Goal: Transaction & Acquisition: Purchase product/service

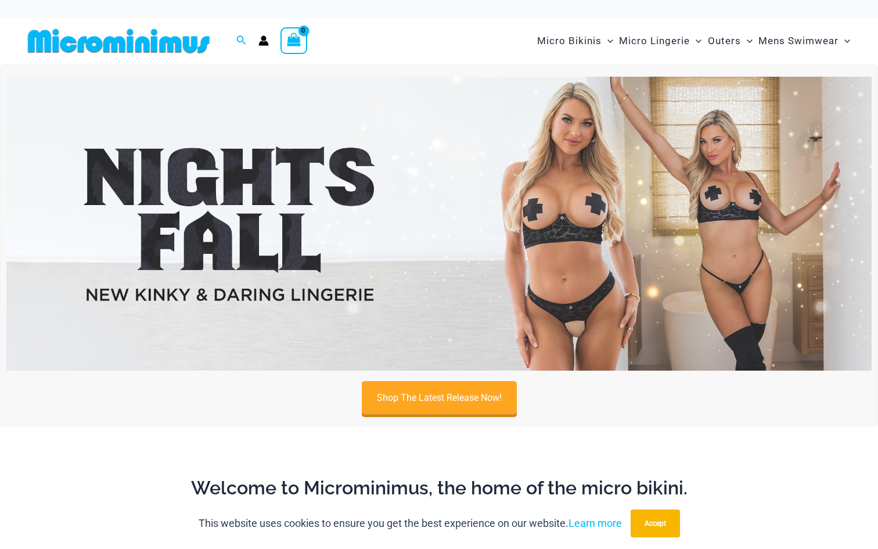
click at [207, 289] on img at bounding box center [438, 224] width 865 height 294
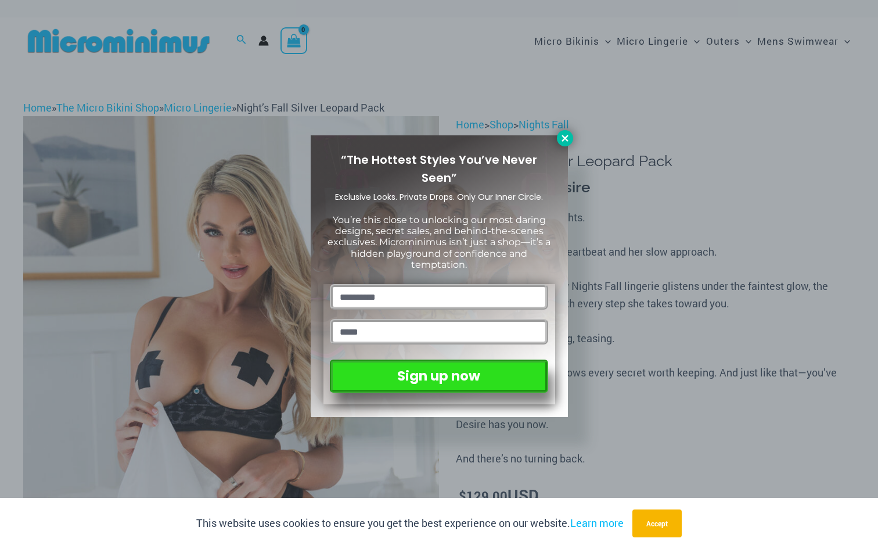
click at [569, 141] on icon at bounding box center [565, 138] width 10 height 10
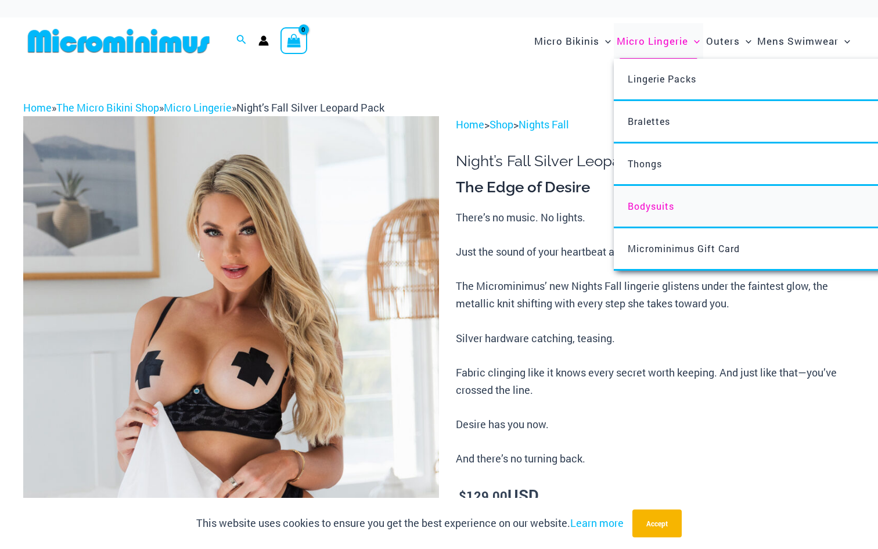
click at [642, 204] on span "Bodysuits" at bounding box center [651, 206] width 46 height 12
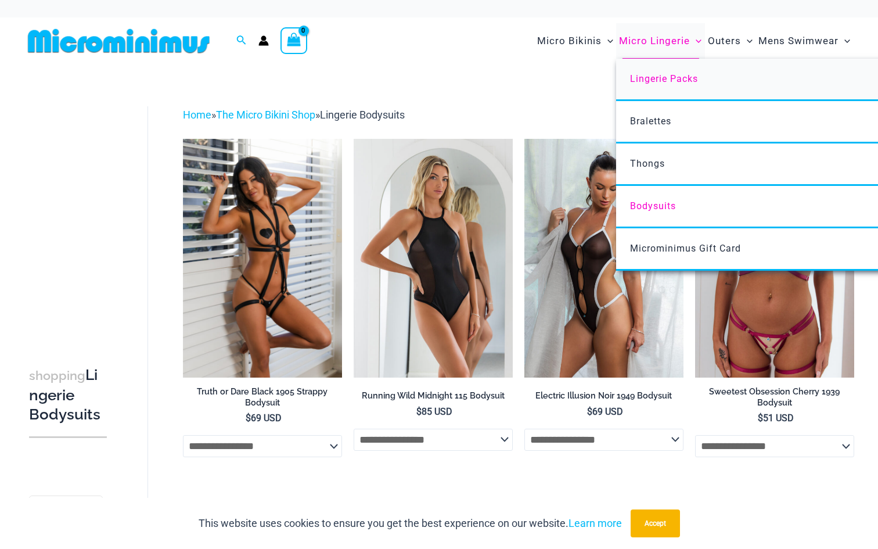
click at [669, 76] on span "Lingerie Packs" at bounding box center [664, 78] width 68 height 11
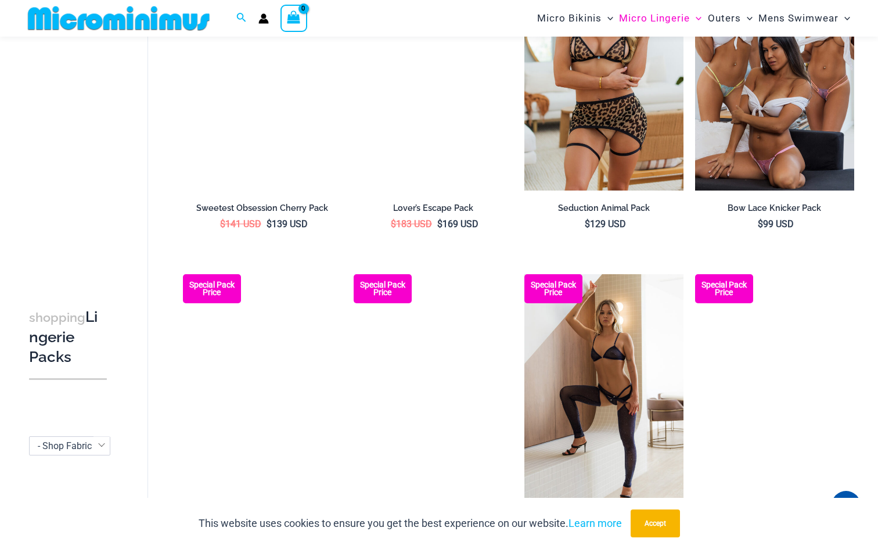
scroll to position [1008, 0]
